Goal: Use online tool/utility: Utilize a website feature to perform a specific function

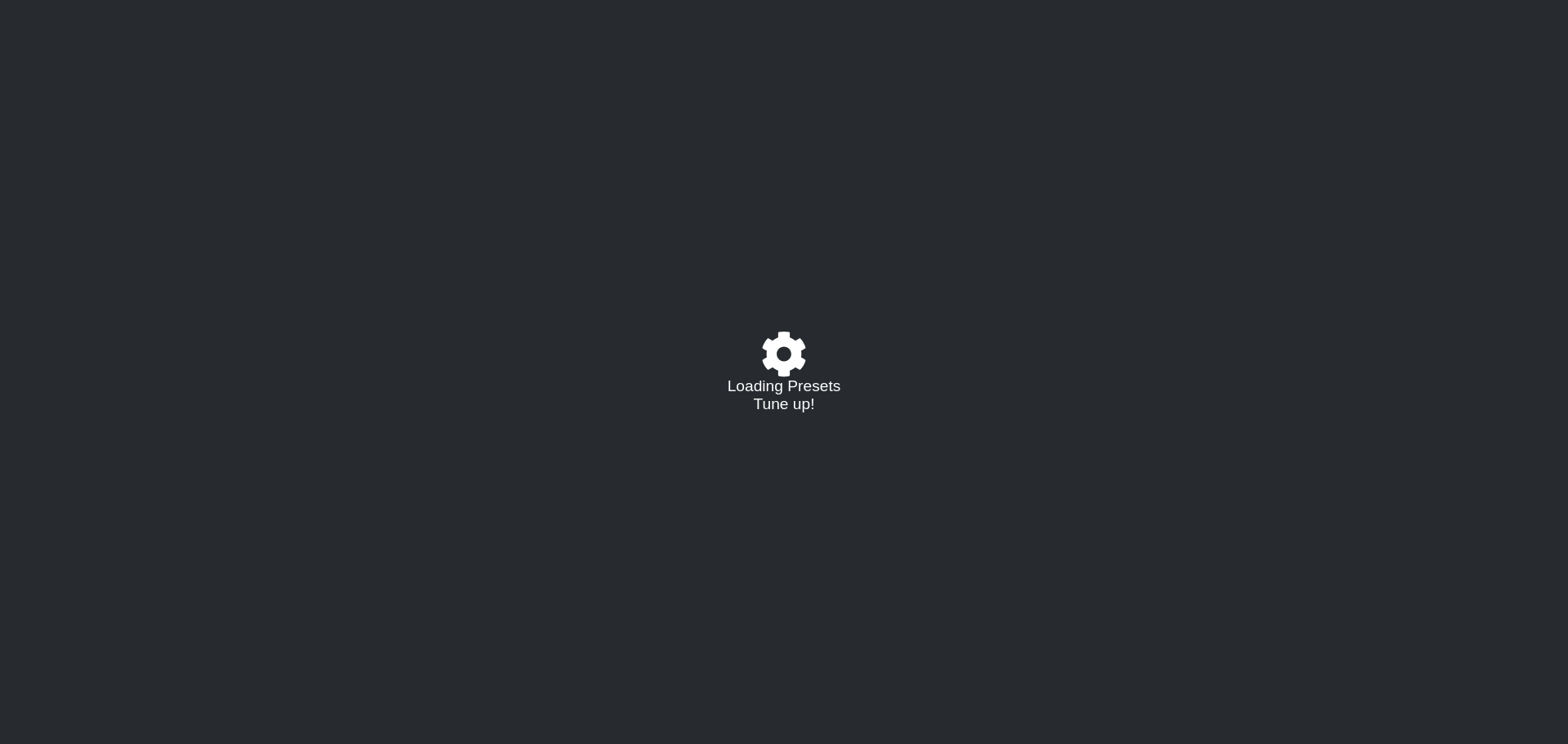
select select "/022455984908"
select select "C"
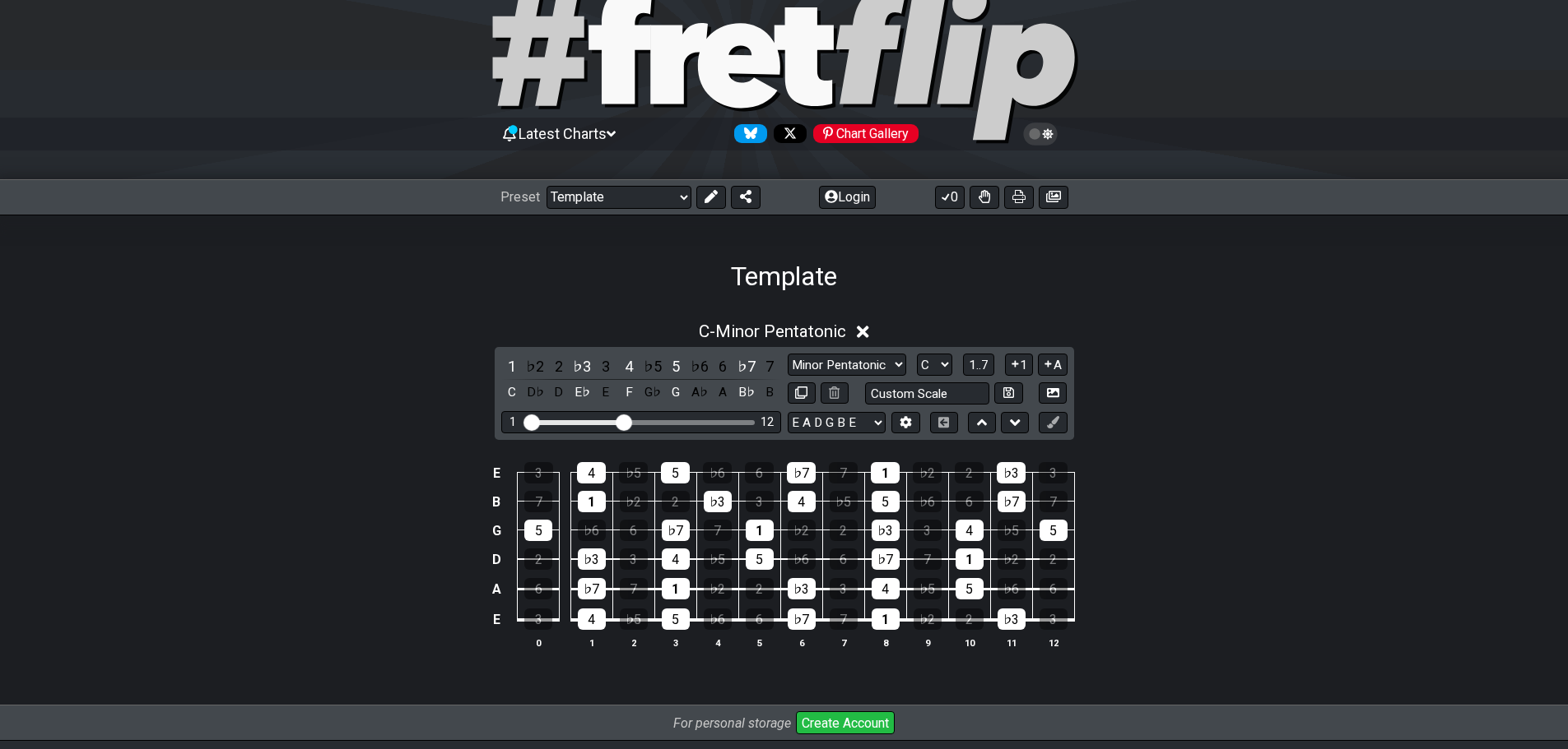
scroll to position [83, 0]
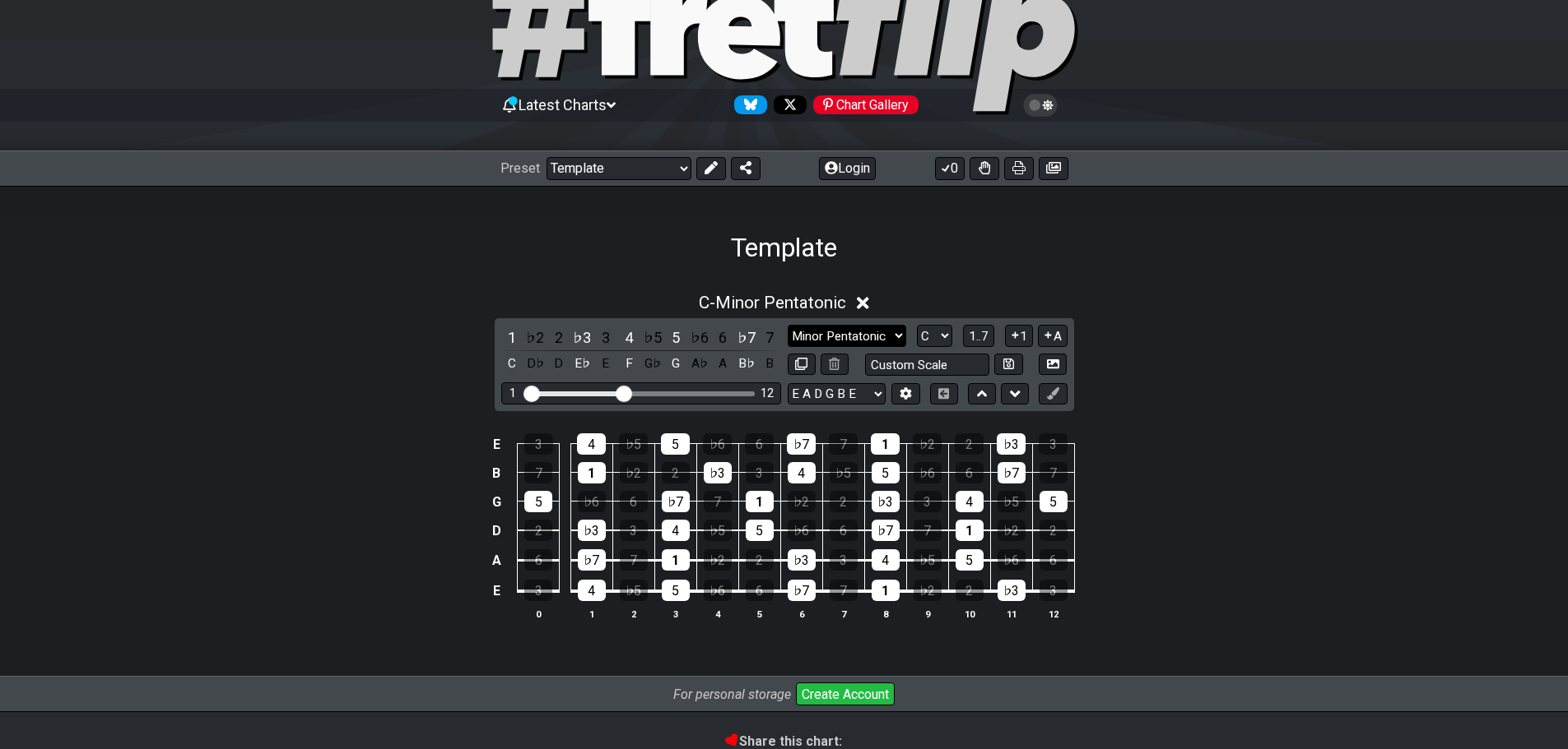
click at [895, 342] on select "Minor Pentatonic Major 3rds Minor Pentatonic Major Pentatonic Minor Blues Major…" at bounding box center [847, 336] width 118 height 22
click at [1238, 228] on div "Template" at bounding box center [784, 224] width 1568 height 77
click at [1059, 340] on button "A" at bounding box center [1052, 336] width 29 height 22
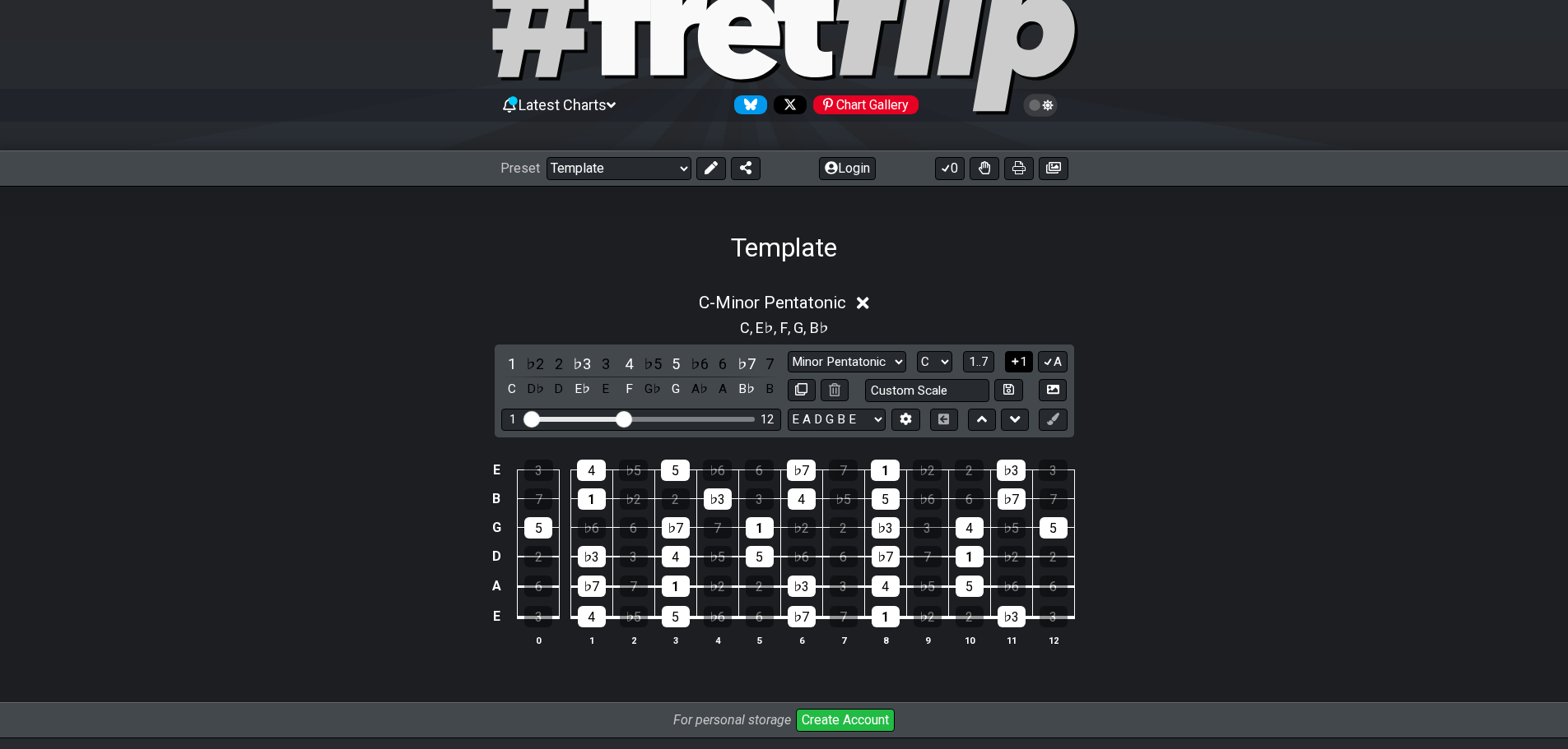
click at [1015, 362] on icon at bounding box center [1014, 360] width 6 height 6
click at [1047, 360] on icon at bounding box center [1047, 361] width 15 height 13
click at [1019, 363] on icon at bounding box center [1015, 361] width 15 height 13
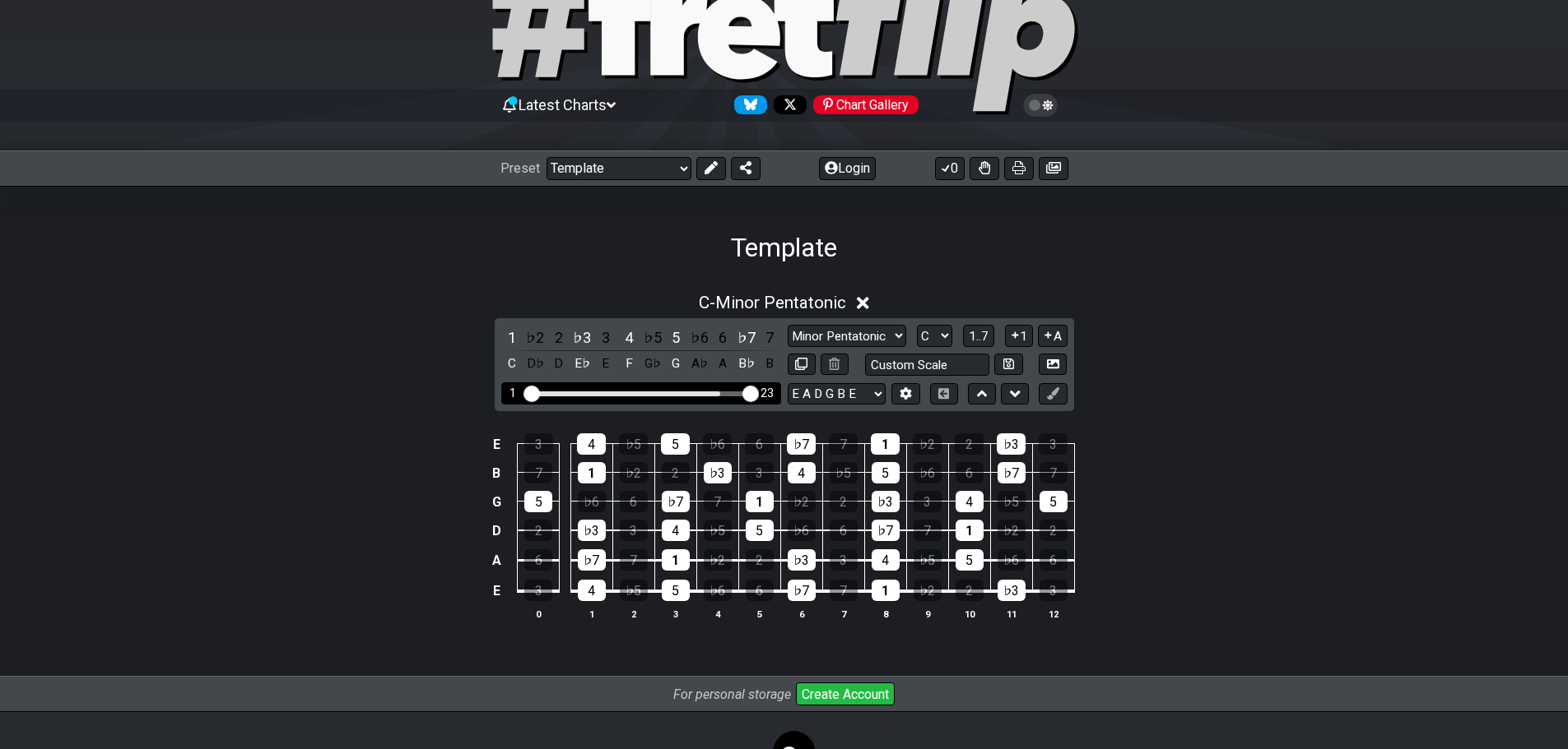
drag, startPoint x: 622, startPoint y: 390, endPoint x: 766, endPoint y: 394, distance: 144.1
click at [758, 392] on input "Visible fret range" at bounding box center [640, 392] width 233 height 0
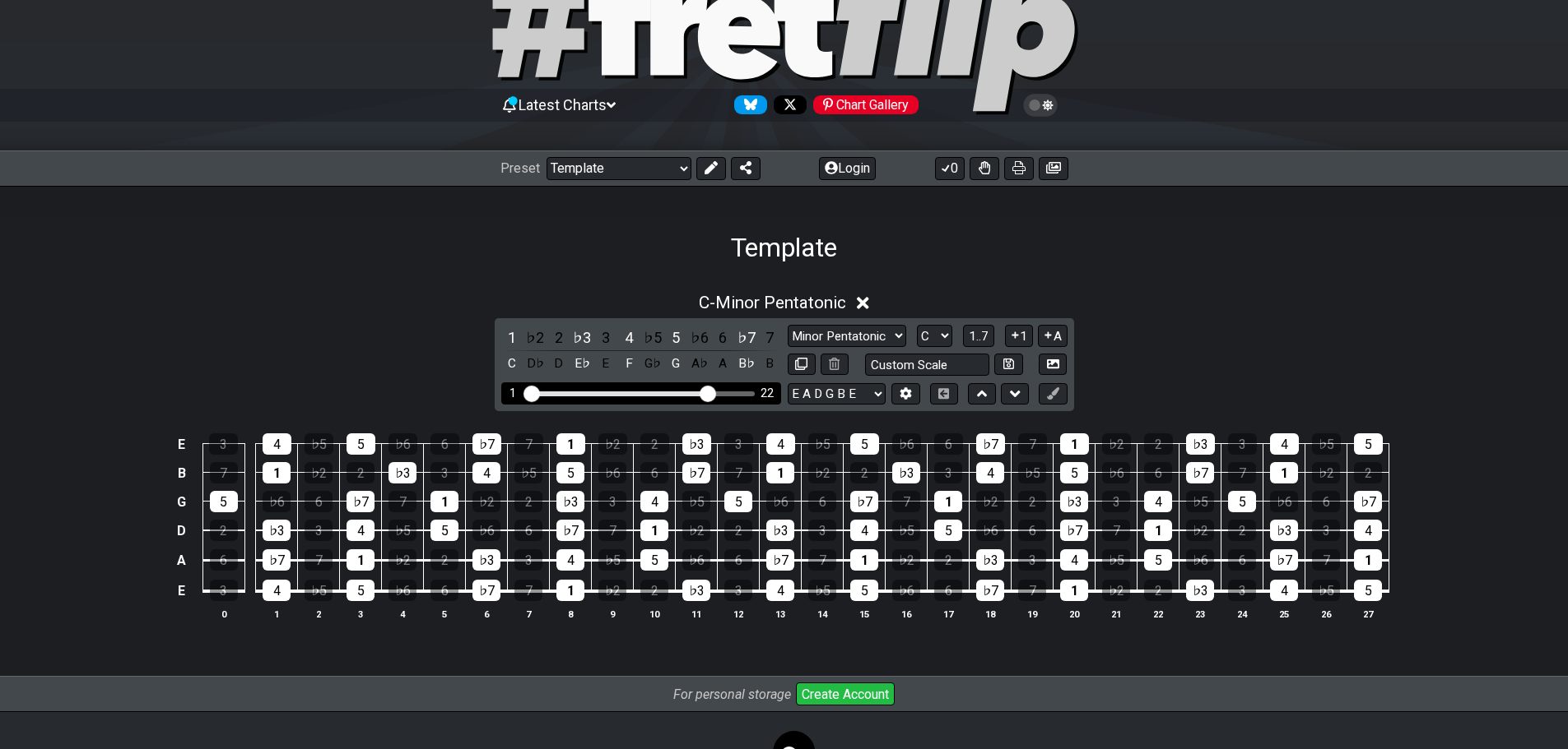
drag, startPoint x: 749, startPoint y: 397, endPoint x: 709, endPoint y: 395, distance: 40.0
click at [709, 392] on input "Visible fret range" at bounding box center [640, 392] width 233 height 0
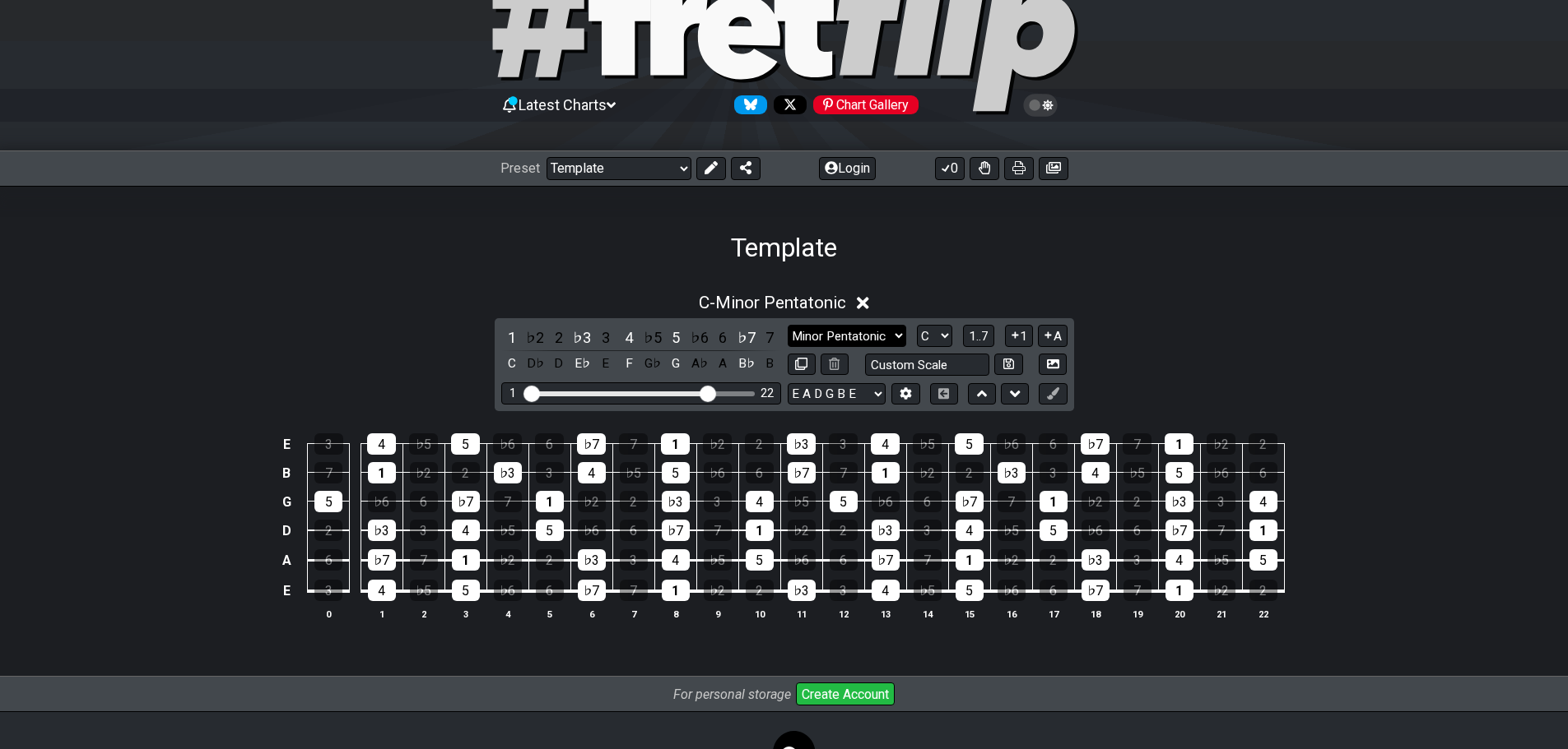
click at [842, 340] on select "Minor Pentatonic Major 3rds Minor Pentatonic Major Pentatonic Minor Blues Major…" at bounding box center [847, 336] width 118 height 22
click at [788, 325] on select "Minor Pentatonic Major 3rds Minor Pentatonic Major Pentatonic Minor Blues Major…" at bounding box center [847, 336] width 118 height 22
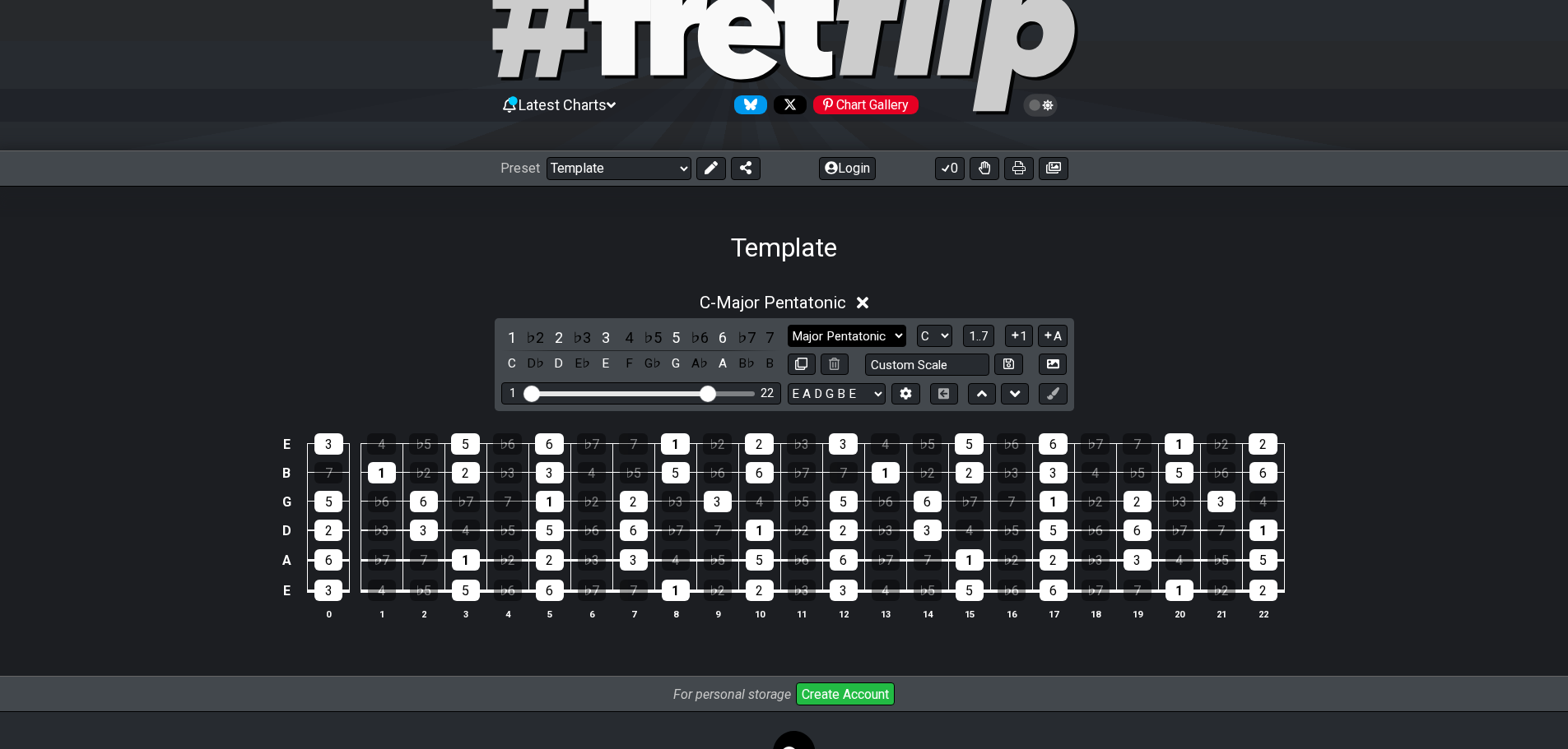
click at [827, 338] on select "Minor Pentatonic Major 3rds Minor Pentatonic Major Pentatonic Minor Blues Major…" at bounding box center [847, 336] width 118 height 22
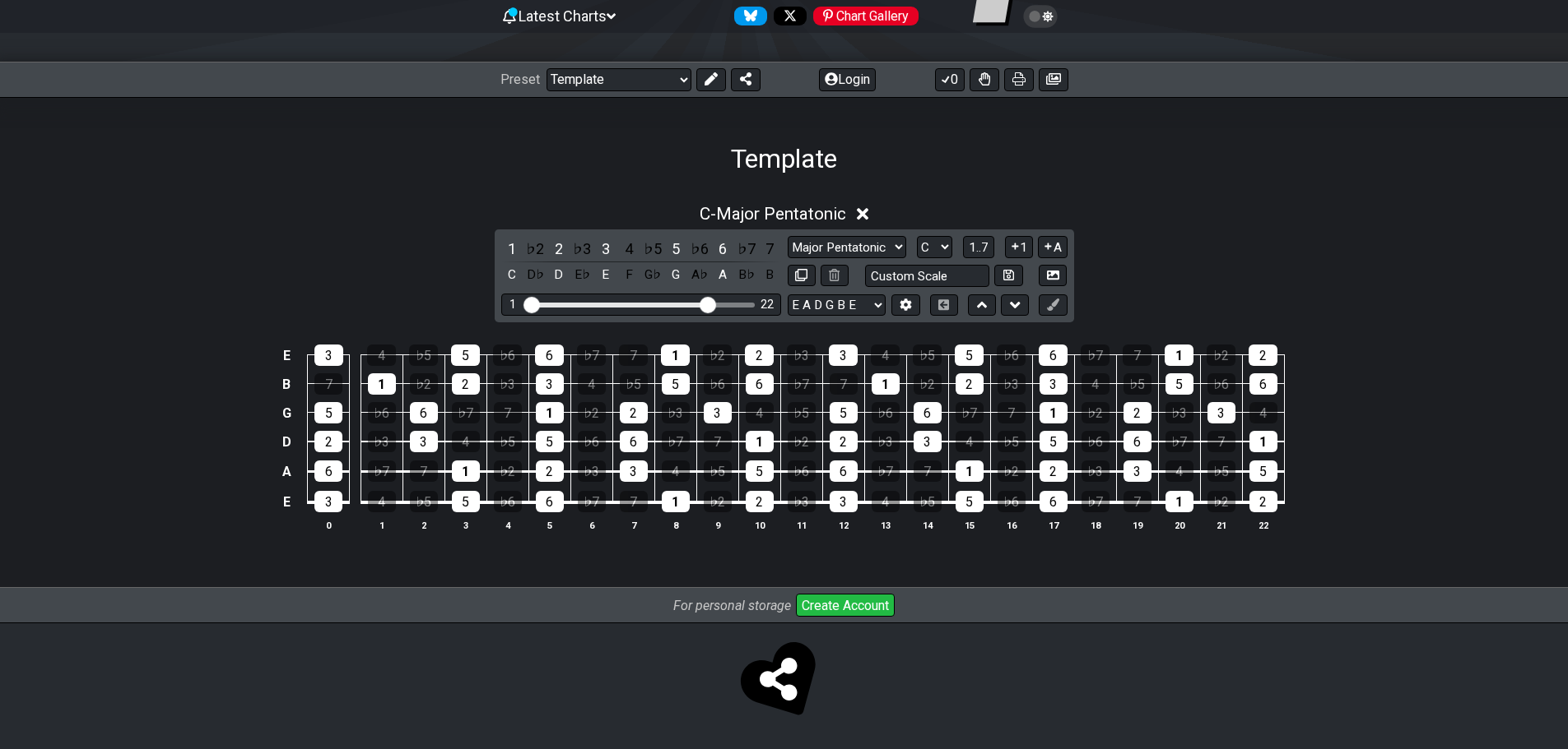
scroll to position [172, 0]
click at [854, 249] on select "Minor Pentatonic Major 3rds Minor Pentatonic Major Pentatonic Minor Blues Major…" at bounding box center [847, 246] width 118 height 22
click at [788, 235] on select "Minor Pentatonic Major 3rds Minor Pentatonic Major Pentatonic Minor Blues Major…" at bounding box center [847, 246] width 118 height 22
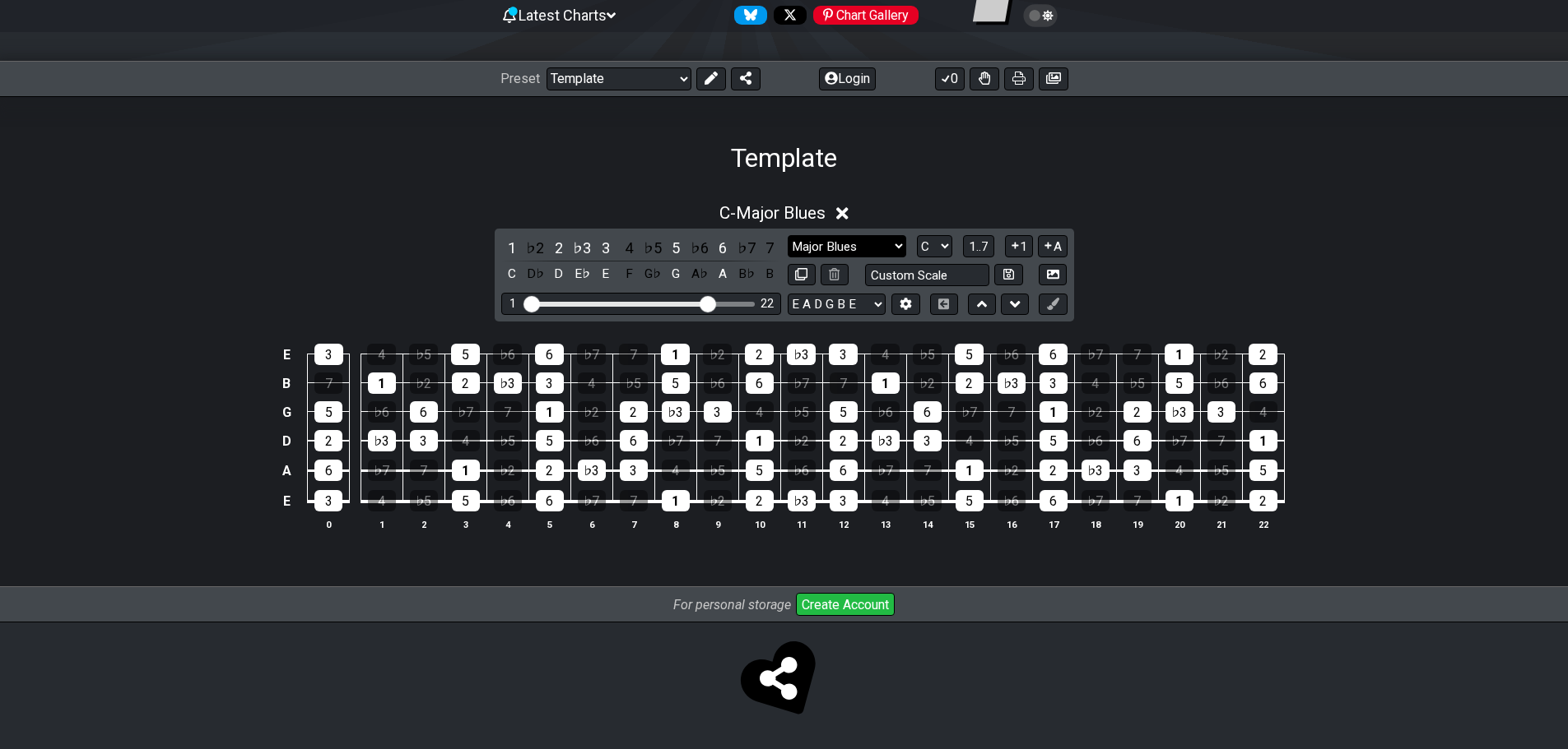
click at [860, 249] on select "Minor Pentatonic Major 3rds Minor Pentatonic Major Pentatonic Minor Blues Major…" at bounding box center [847, 246] width 118 height 22
click at [788, 235] on select "Minor Pentatonic Major 3rds Minor Pentatonic Major Pentatonic Minor Blues Major…" at bounding box center [847, 246] width 118 height 22
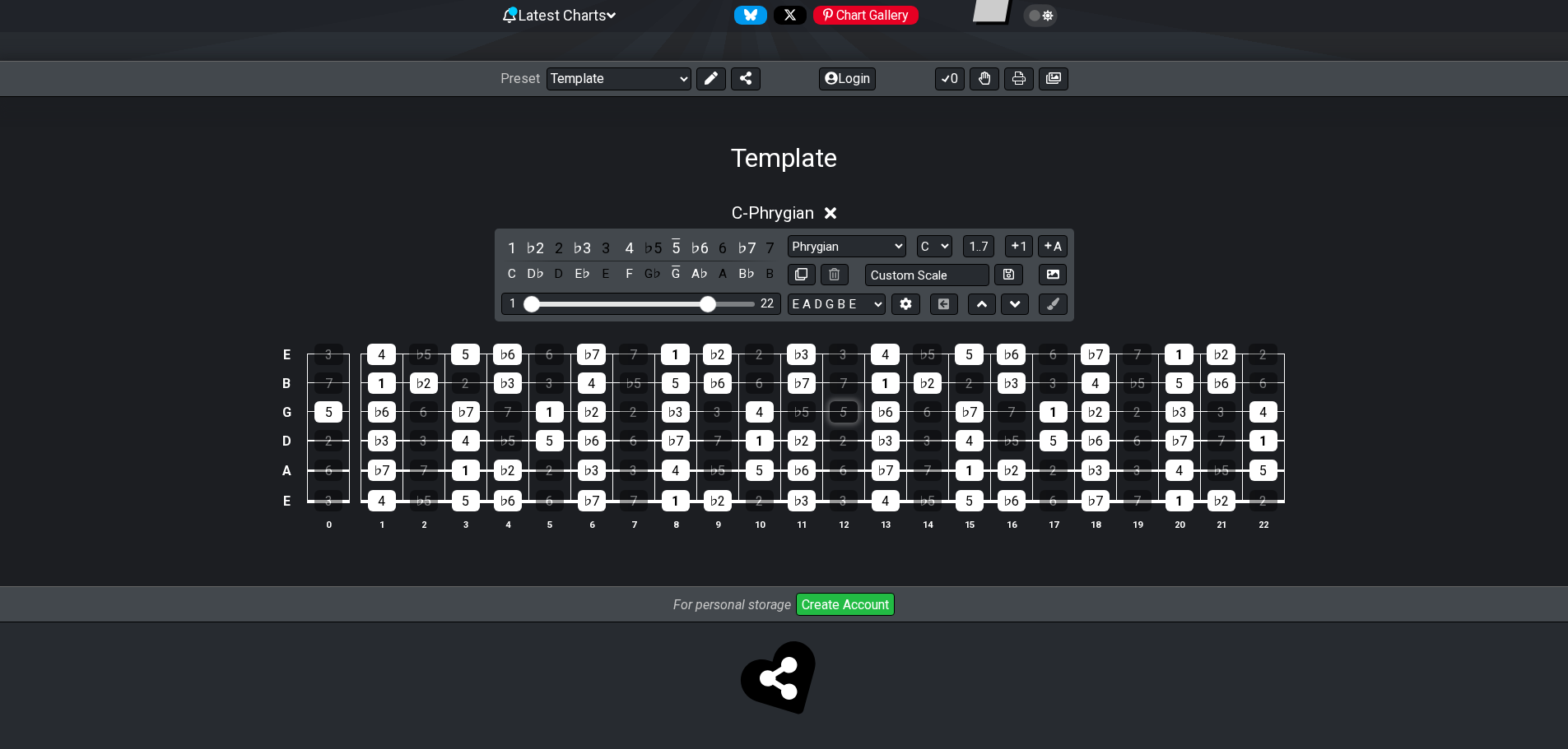
click at [852, 418] on div "5" at bounding box center [843, 412] width 28 height 22
click at [845, 409] on div "5" at bounding box center [843, 412] width 28 height 22
click at [804, 413] on div "♭5" at bounding box center [801, 412] width 28 height 22
click at [803, 414] on div "♭5" at bounding box center [801, 412] width 28 height 22
click at [806, 415] on div "♭5" at bounding box center [801, 412] width 28 height 22
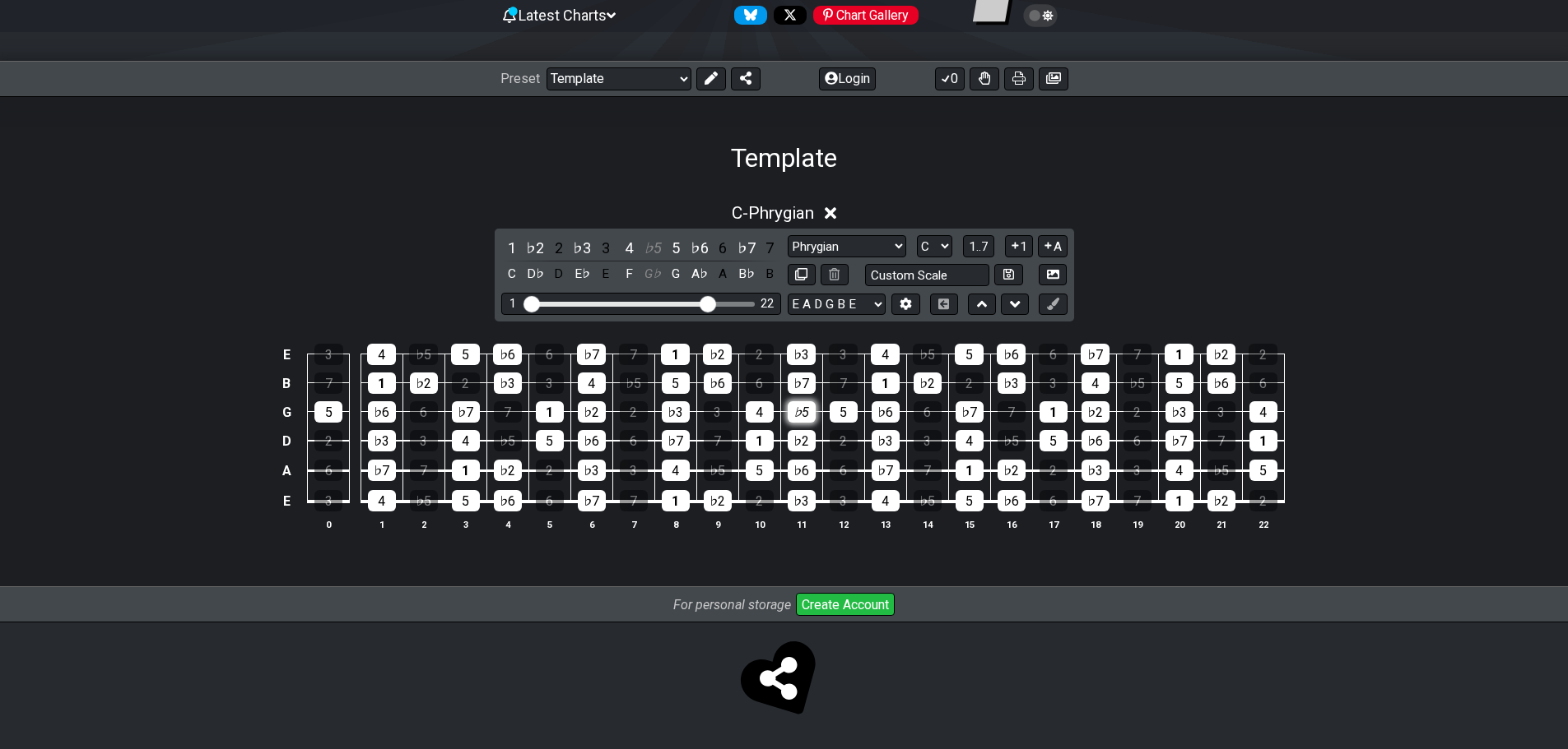
click at [806, 415] on div "♭5" at bounding box center [801, 412] width 28 height 22
click at [878, 249] on select "Minor Pentatonic Major 3rds Minor Pentatonic Major Pentatonic Minor Blues Major…" at bounding box center [847, 246] width 118 height 22
click at [788, 235] on select "Minor Pentatonic Major 3rds Minor Pentatonic Major Pentatonic Minor Blues Major…" at bounding box center [847, 246] width 118 height 22
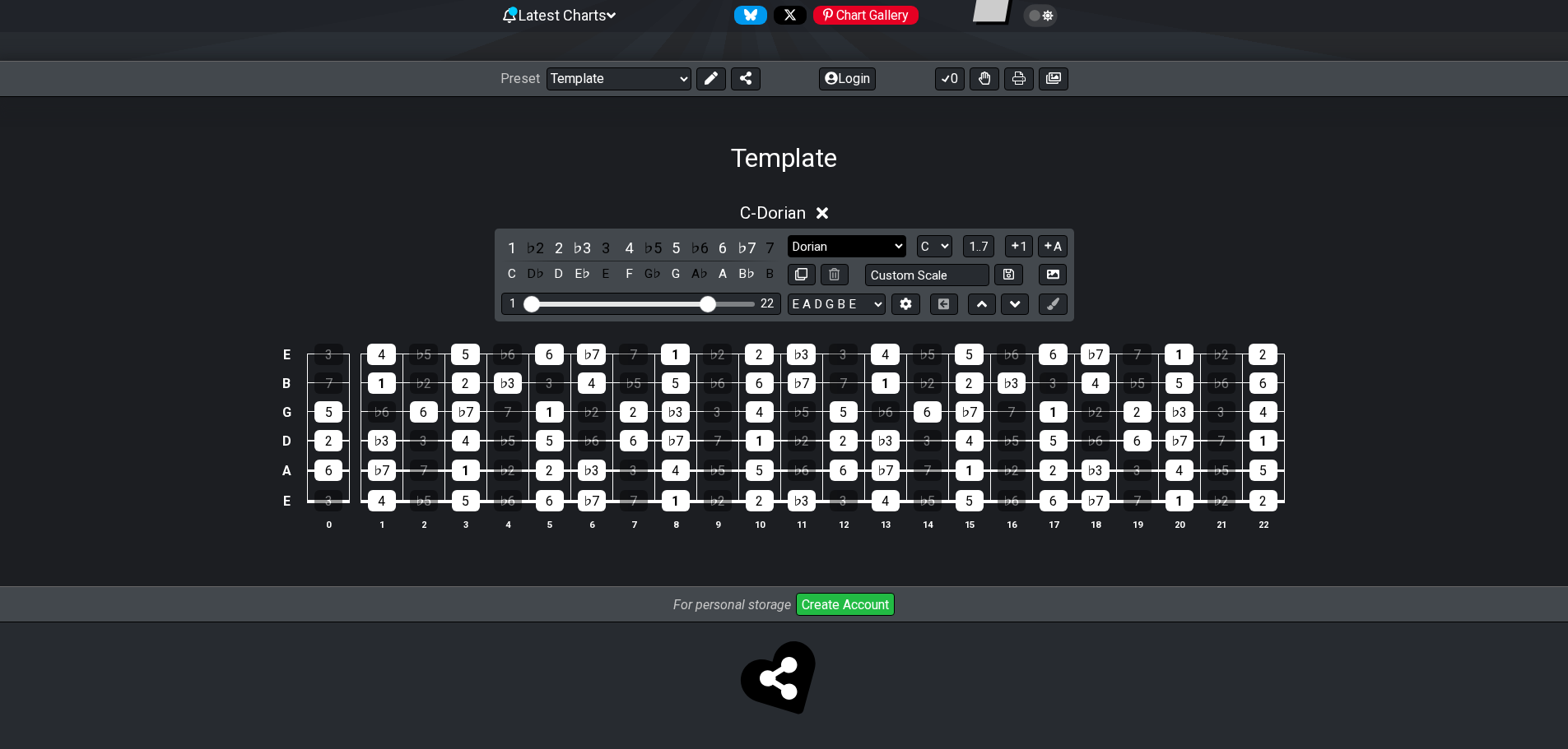
click at [810, 249] on select "Minor Pentatonic Major 3rds Minor Pentatonic Major Pentatonic Minor Blues Major…" at bounding box center [847, 246] width 118 height 22
click at [788, 235] on select "Minor Pentatonic Major 3rds Minor Pentatonic Major Pentatonic Minor Blues Major…" at bounding box center [847, 246] width 118 height 22
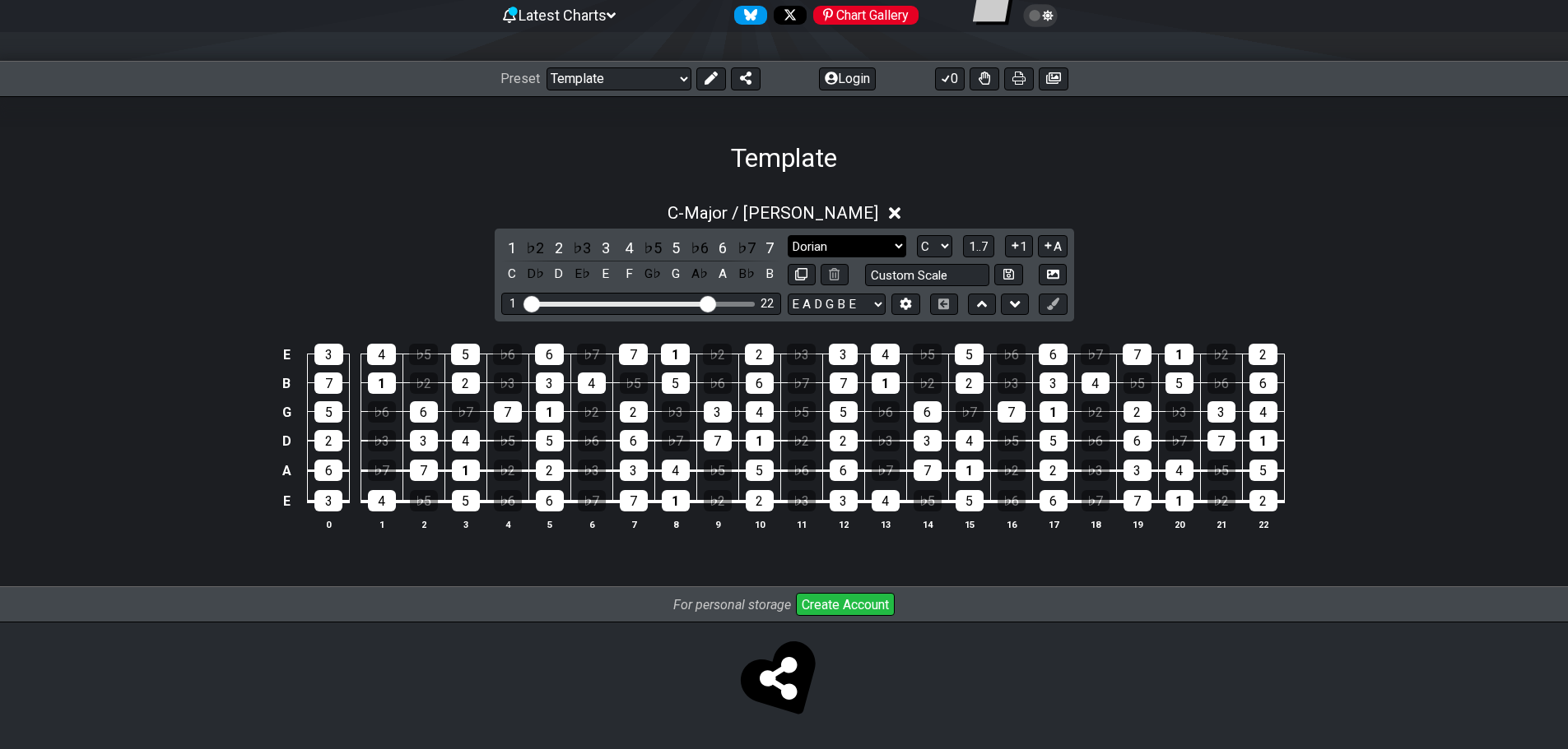
click at [878, 251] on select "Minor Pentatonic Major 3rds Minor Pentatonic Major Pentatonic Minor Blues Major…" at bounding box center [847, 246] width 118 height 22
click at [788, 235] on select "Minor Pentatonic Major 3rds Minor Pentatonic Major Pentatonic Minor Blues Major…" at bounding box center [847, 246] width 118 height 22
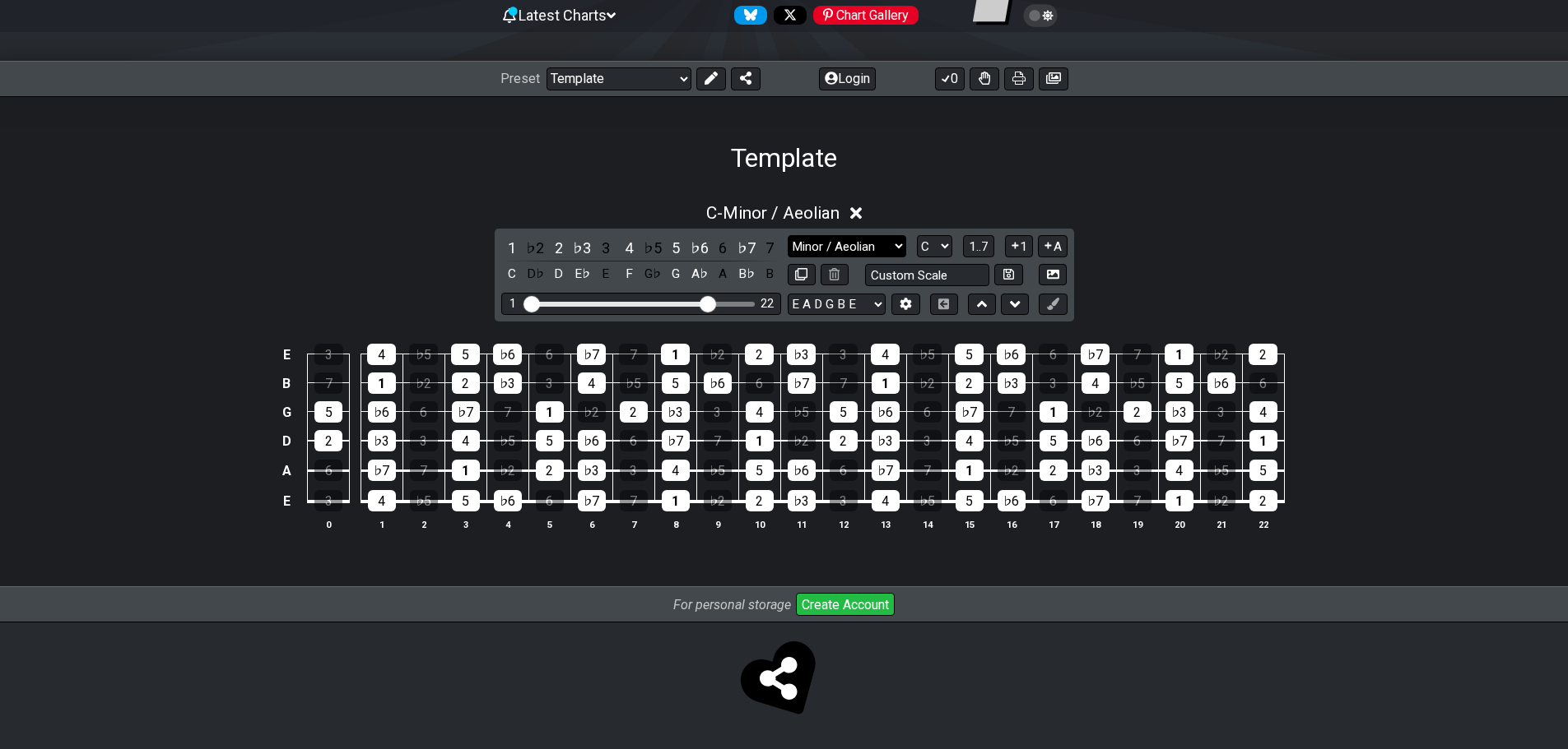
click at [817, 234] on div "1 ♭2 2 ♭3 3 4 ♭5 5 ♭6 6 ♭7 7 C D♭ D E♭ E F G♭ G A♭ A B♭ B Minor Pentatonic Majo…" at bounding box center [784, 275] width 580 height 93
click at [823, 241] on select "Minor Pentatonic Major 3rds Minor Pentatonic Major Pentatonic Minor Blues Major…" at bounding box center [847, 246] width 118 height 22
click at [788, 235] on select "Minor Pentatonic Major 3rds Minor Pentatonic Major Pentatonic Minor Blues Major…" at bounding box center [847, 246] width 118 height 22
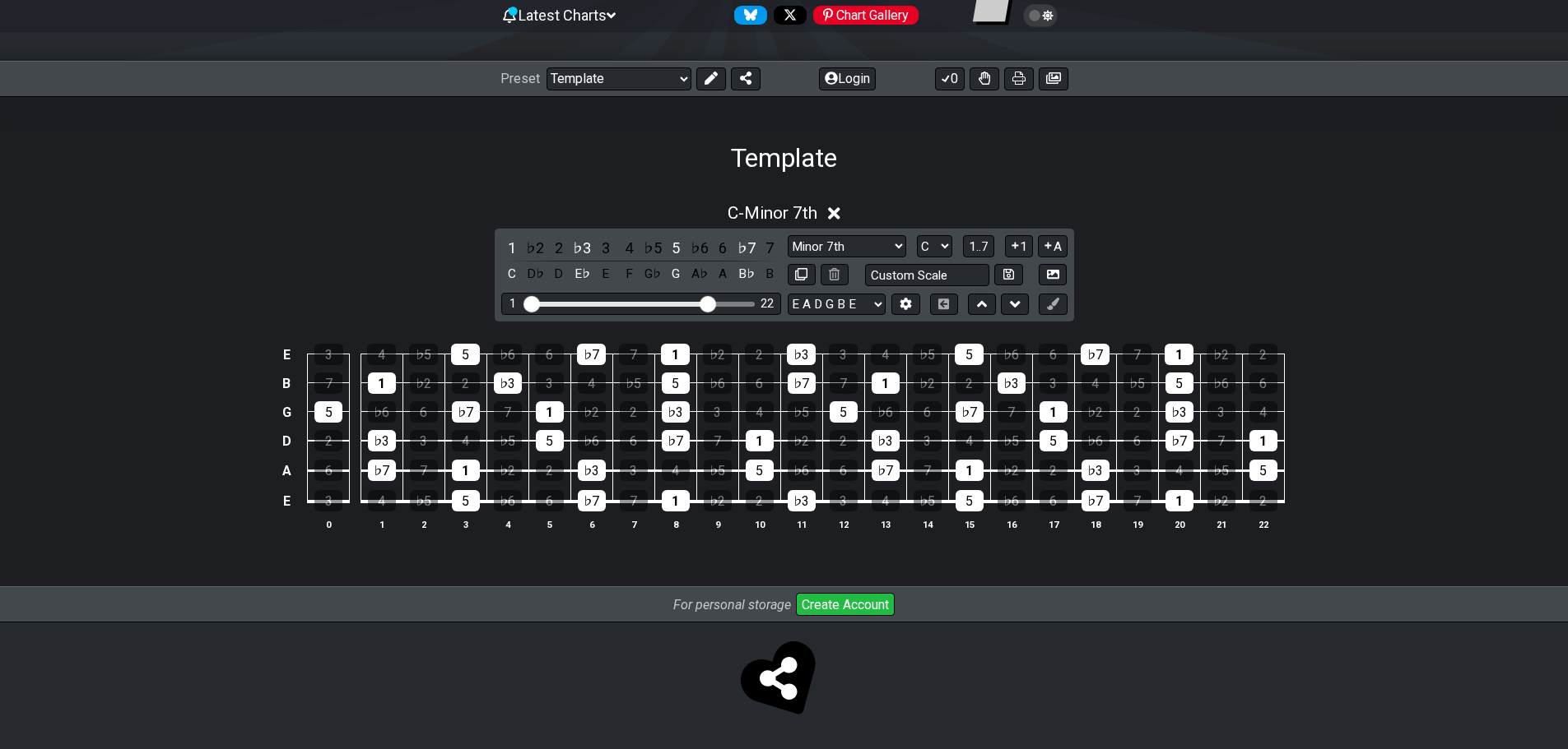
click at [888, 233] on div "1 ♭2 2 ♭3 3 4 ♭5 5 ♭6 6 ♭7 7 C D♭ D E♭ E F G♭ G A♭ A B♭ B Minor Pentatonic Majo…" at bounding box center [784, 275] width 580 height 93
click at [897, 248] on select "Minor Pentatonic Major 3rds Minor Pentatonic Major Pentatonic Minor Blues Major…" at bounding box center [847, 246] width 118 height 22
click at [788, 235] on select "Minor Pentatonic Major 3rds Minor Pentatonic Major Pentatonic Minor Blues Major…" at bounding box center [847, 246] width 118 height 22
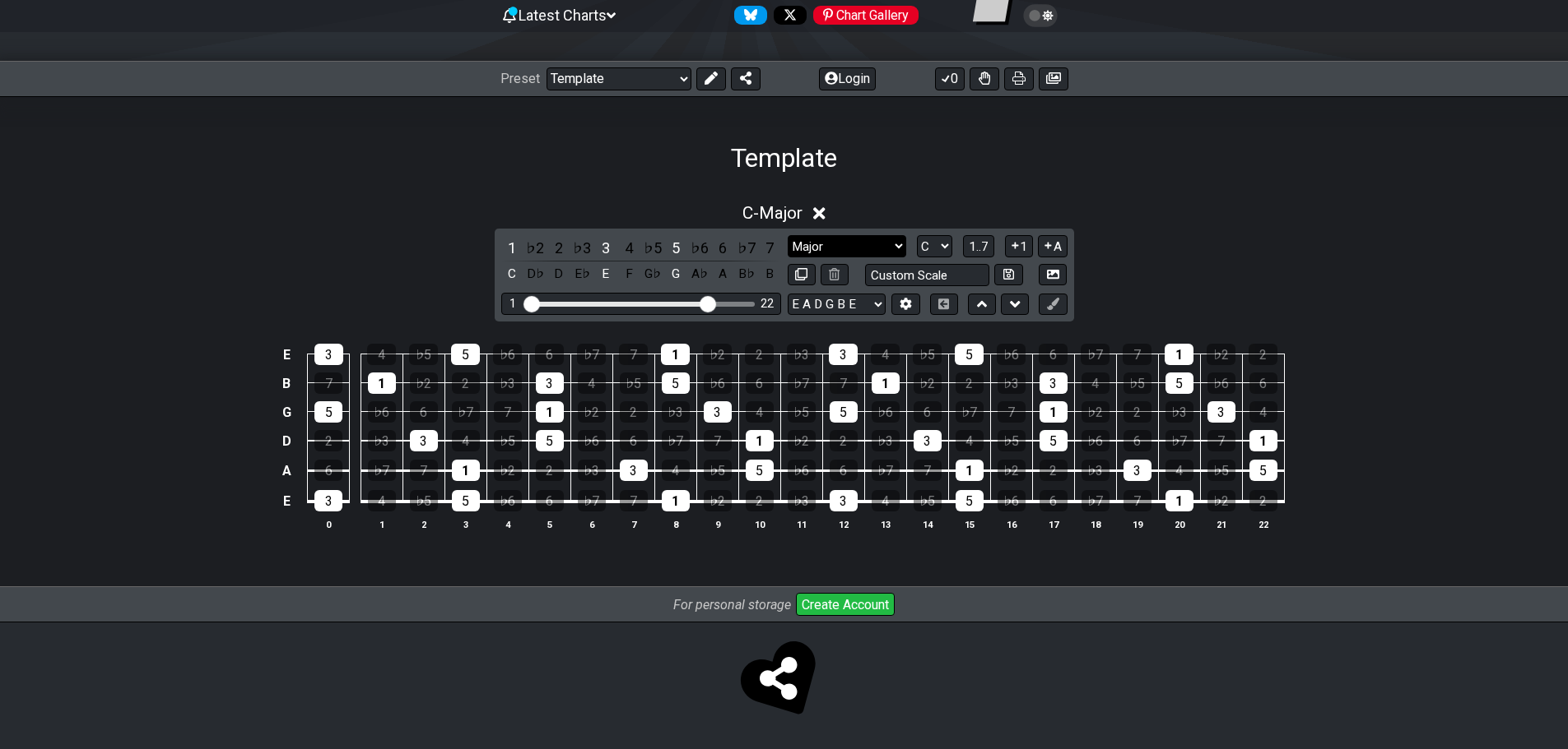
click at [862, 249] on select "Minor Pentatonic Major 3rds Minor Pentatonic Major Pentatonic Minor Blues Major…" at bounding box center [847, 246] width 118 height 22
click at [788, 235] on select "Minor Pentatonic Major 3rds Minor Pentatonic Major Pentatonic Minor Blues Major…" at bounding box center [847, 246] width 118 height 22
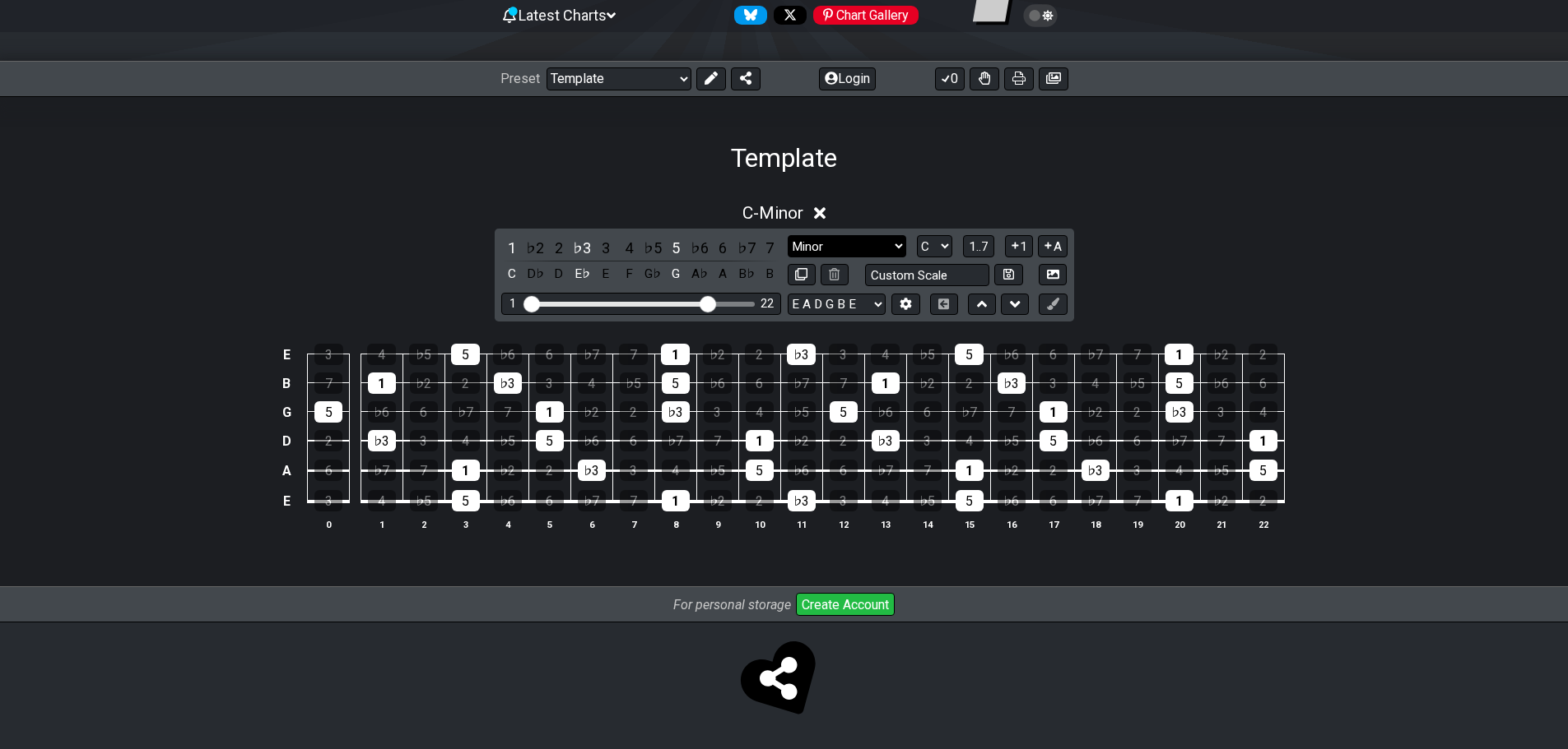
click at [884, 251] on select "Minor Pentatonic Major 3rds Minor Pentatonic Major Pentatonic Minor Blues Major…" at bounding box center [847, 246] width 118 height 22
select select "Augmented"
click at [788, 235] on select "Minor Pentatonic Major 3rds Minor Pentatonic Major Pentatonic Minor Blues Major…" at bounding box center [847, 246] width 118 height 22
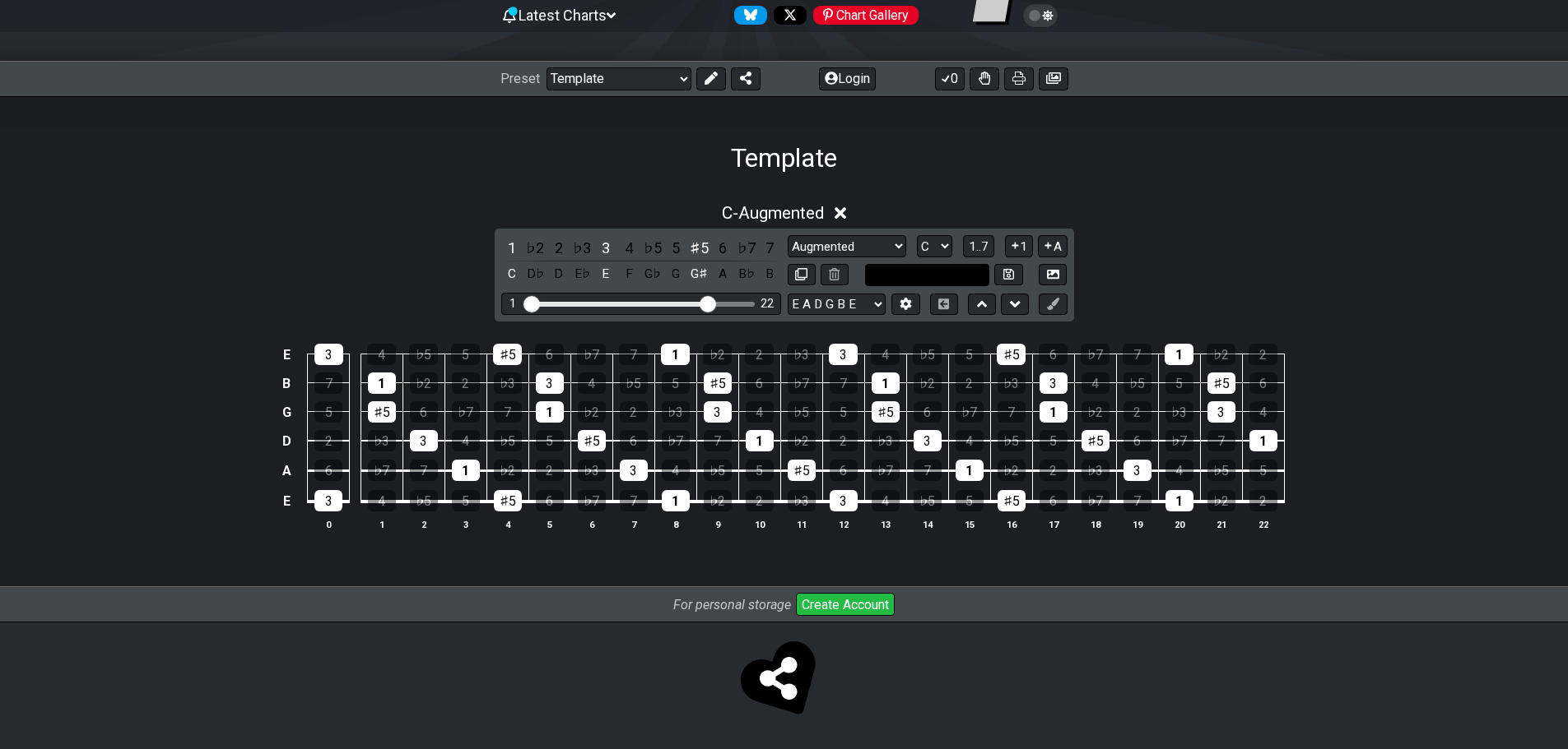
click at [906, 275] on input "text" at bounding box center [928, 275] width 125 height 22
type input "Custom Scale"
click at [891, 244] on select "Minor Pentatonic Major 3rds Minor Pentatonic Major Pentatonic Minor Blues Major…" at bounding box center [847, 246] width 118 height 22
click at [788, 235] on select "Minor Pentatonic Major 3rds Minor Pentatonic Major Pentatonic Minor Blues Major…" at bounding box center [847, 246] width 118 height 22
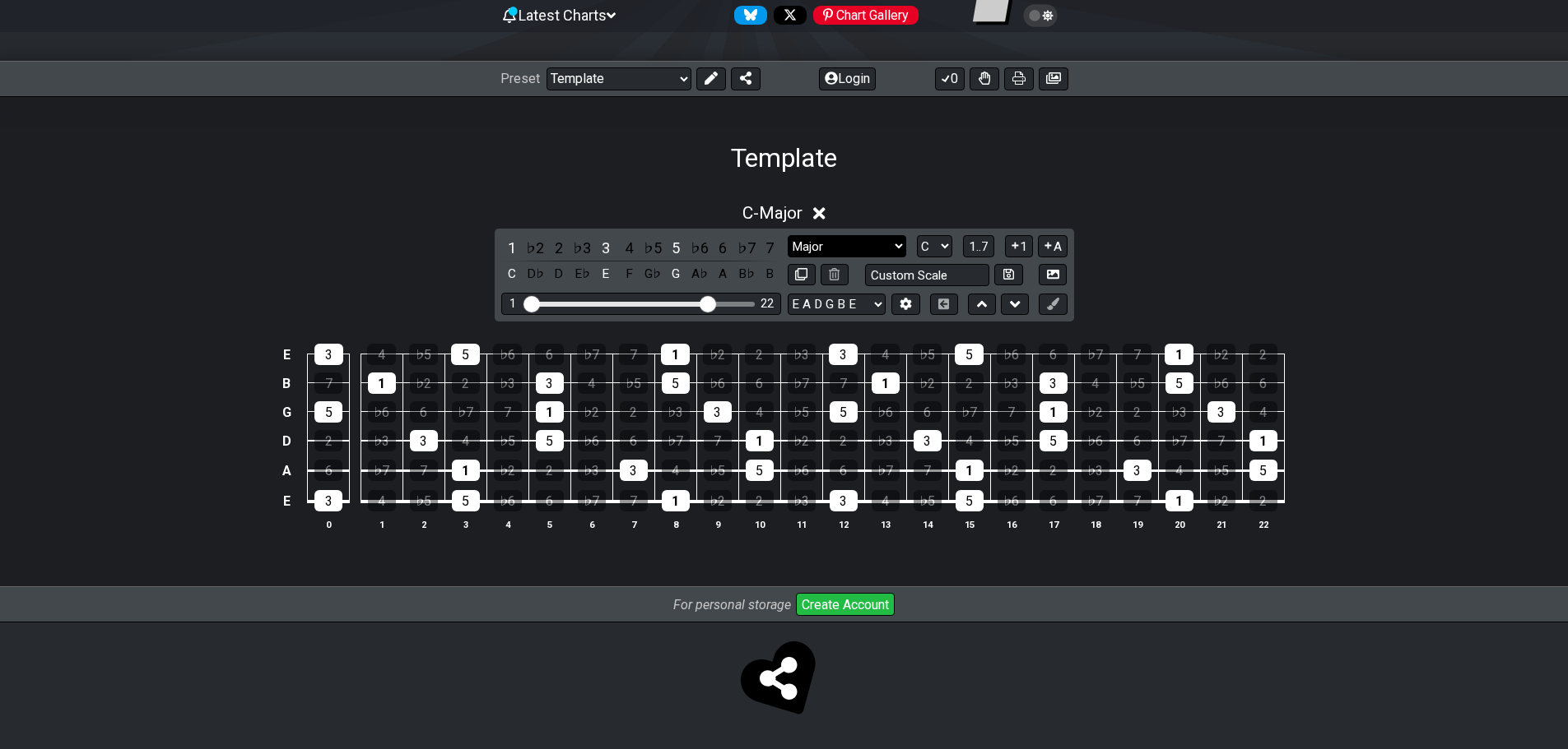
click at [831, 240] on select "Minor Pentatonic Major 3rds Minor Pentatonic Major Pentatonic Minor Blues Major…" at bounding box center [847, 246] width 118 height 22
click at [788, 235] on select "Minor Pentatonic Major 3rds Minor Pentatonic Major Pentatonic Minor Blues Major…" at bounding box center [847, 246] width 118 height 22
click at [875, 242] on select "Minor Pentatonic Major 3rds Minor Pentatonic Major Pentatonic Minor Blues Major…" at bounding box center [847, 246] width 118 height 22
select select "Minor Pentatonic"
click at [788, 235] on select "Minor Pentatonic Major 3rds Minor Pentatonic Major Pentatonic Minor Blues Major…" at bounding box center [847, 246] width 118 height 22
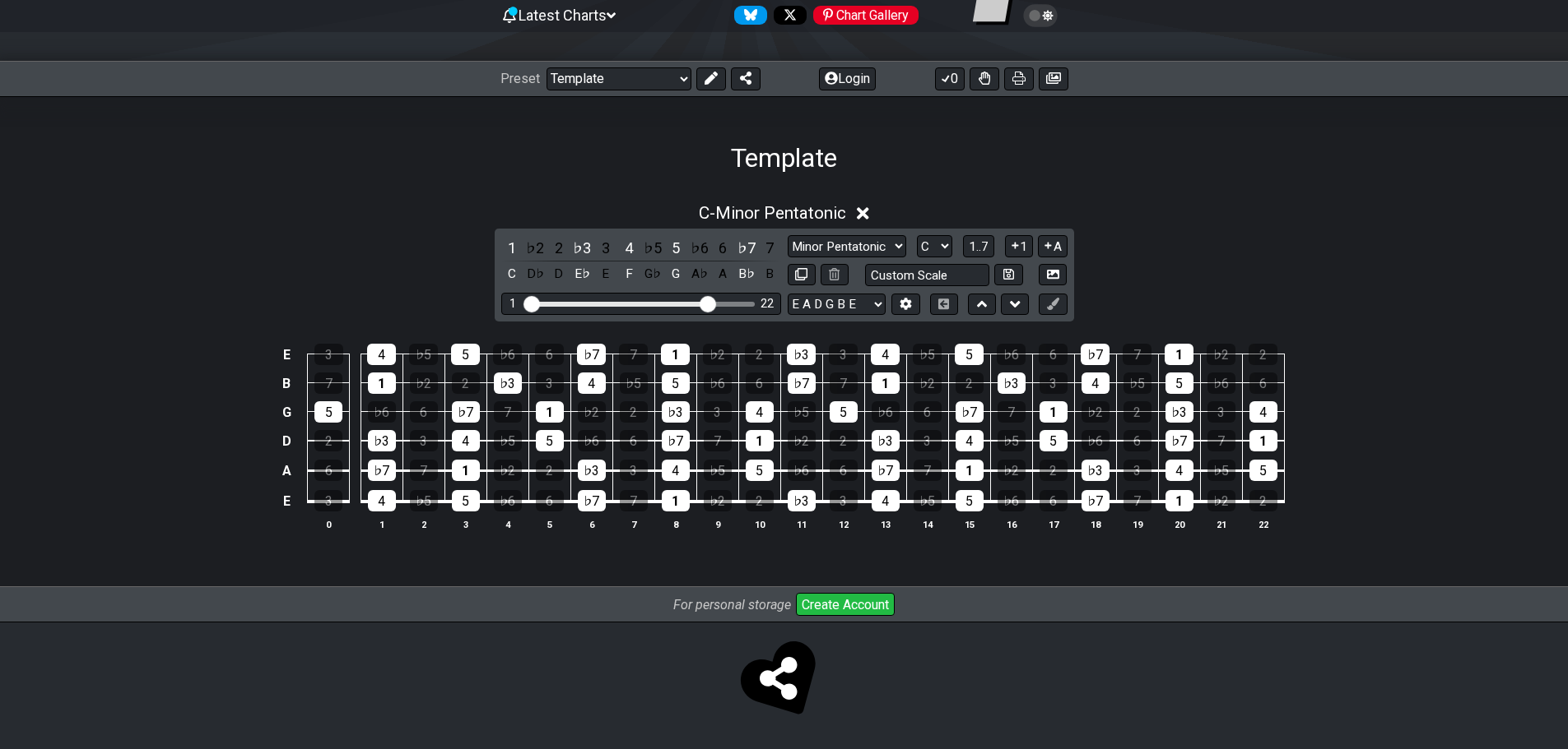
click at [883, 258] on div "Minor Pentatonic Major 3rds Minor Pentatonic Major Pentatonic Minor Blues Major…" at bounding box center [928, 261] width 280 height 51
click at [887, 244] on select "Minor Pentatonic Major 3rds Minor Pentatonic Major Pentatonic Minor Blues Major…" at bounding box center [847, 246] width 118 height 22
